Goal: Find specific page/section: Find specific page/section

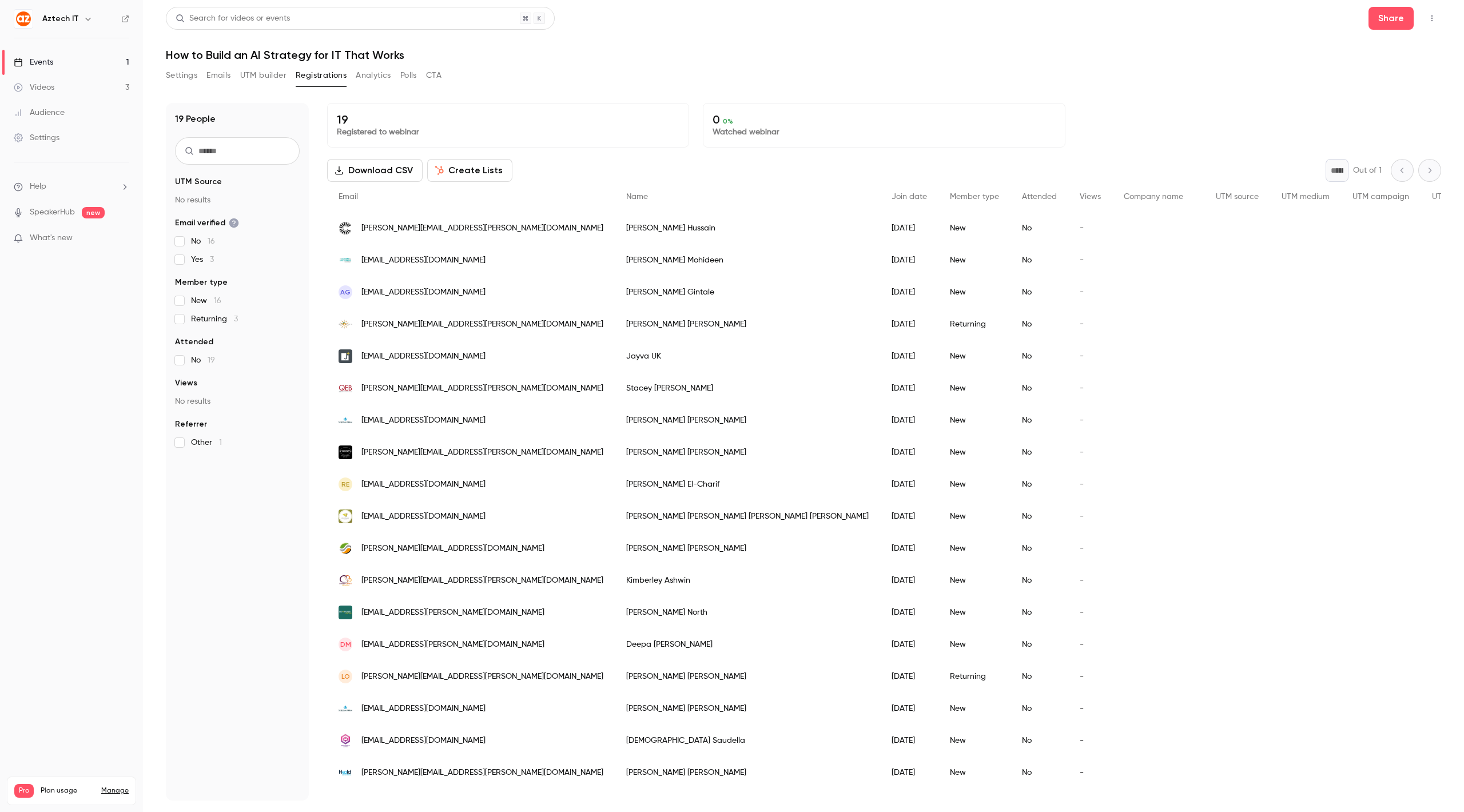
click at [56, 61] on link "Events 1" at bounding box center [71, 62] width 143 height 25
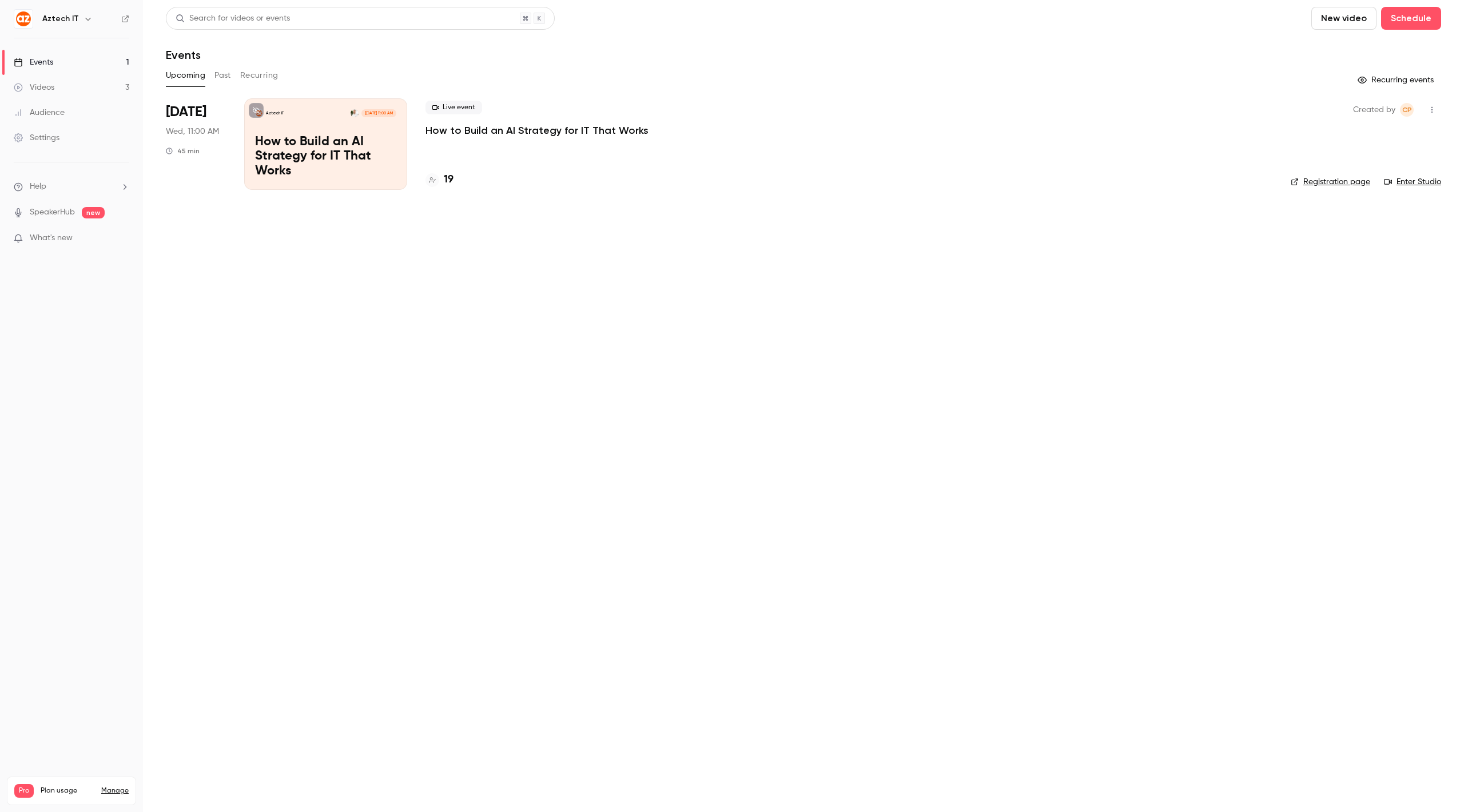
click at [449, 179] on h4 "19" at bounding box center [449, 180] width 9 height 15
